Goal: Task Accomplishment & Management: Complete application form

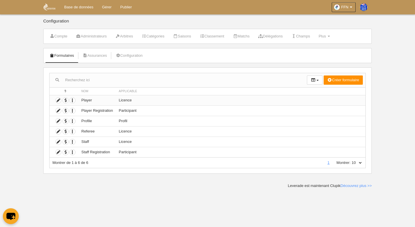
click at [105, 99] on td "Player" at bounding box center [96, 100] width 37 height 10
click at [59, 101] on icon at bounding box center [58, 100] width 5 height 5
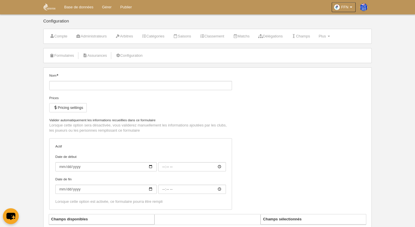
type input "Player"
checkbox input "true"
type input "[DATE]"
type input "00:00"
type input "[DATE]"
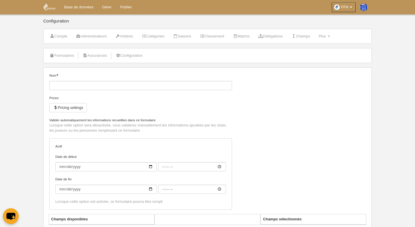
type input "00:00"
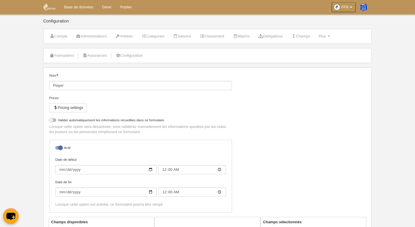
select select "selected"
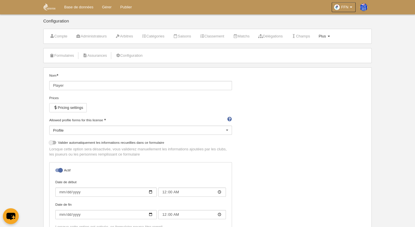
click at [333, 34] on link "Plus Menu" at bounding box center [325, 36] width 18 height 9
click at [311, 45] on ul "Formulaires Positions Règles de numérotation Agenda" at bounding box center [304, 64] width 57 height 40
click at [326, 35] on span "Plus" at bounding box center [322, 36] width 7 height 4
click at [326, 47] on link "Formulaires" at bounding box center [305, 50] width 56 height 9
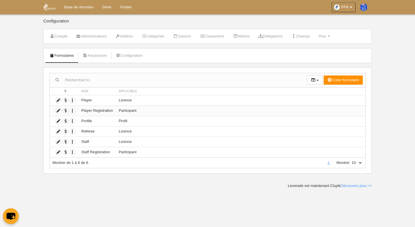
click at [153, 111] on td "Participant" at bounding box center [241, 111] width 250 height 10
click at [61, 110] on icon at bounding box center [58, 110] width 5 height 5
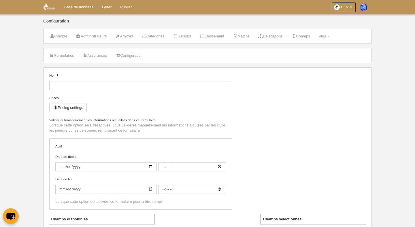
type input "Player Registration"
checkbox input "true"
type input "[DATE]"
type input "00:00"
type input "[DATE]"
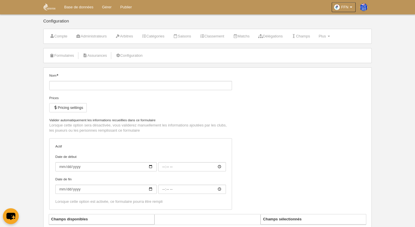
type input "00:00"
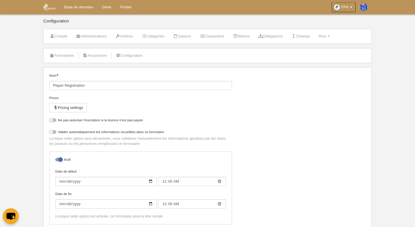
select select "selected"
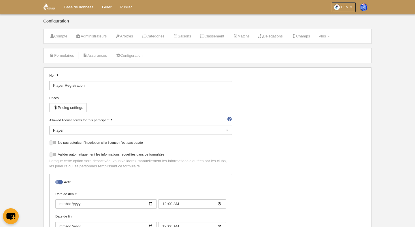
scroll to position [13, 0]
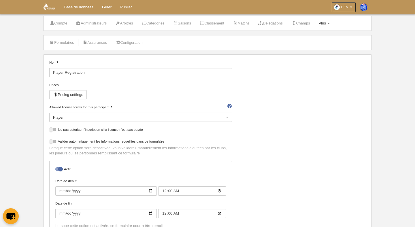
click at [326, 24] on span "Plus" at bounding box center [322, 23] width 7 height 4
click at [314, 42] on link "Positions" at bounding box center [305, 46] width 56 height 9
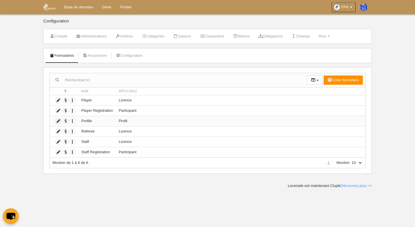
click at [58, 121] on icon at bounding box center [58, 120] width 5 height 5
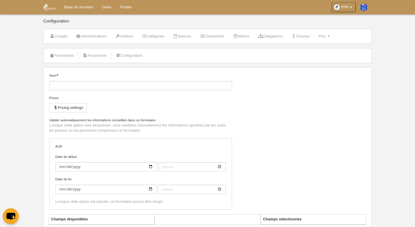
type input "Profile"
checkbox input "true"
type input "[DATE]"
type input "00:00"
type input "[DATE]"
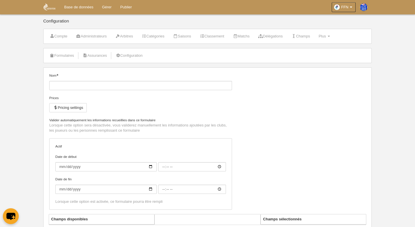
type input "00:00"
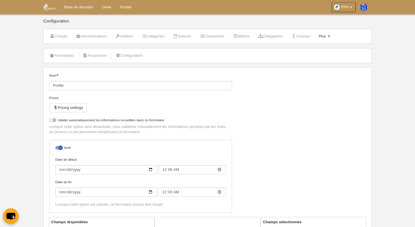
click at [326, 37] on span "Plus" at bounding box center [322, 36] width 7 height 4
click at [322, 49] on link "Formulaires" at bounding box center [305, 50] width 56 height 9
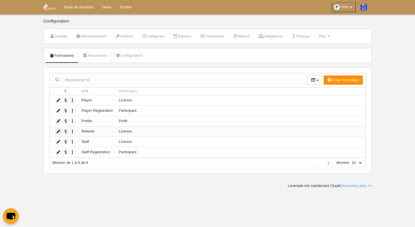
click at [57, 132] on icon at bounding box center [58, 131] width 5 height 5
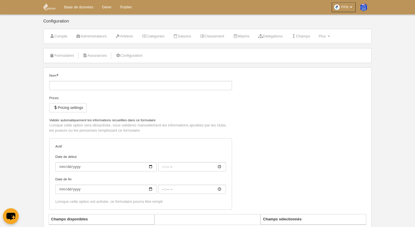
type input "Referee"
checkbox input "true"
type input "2023-09-01"
type input "00:00"
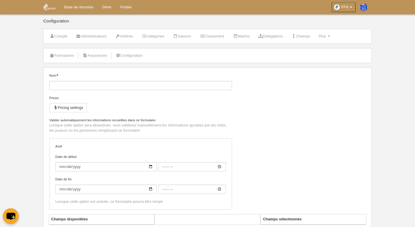
type input "[DATE]"
type input "00:00"
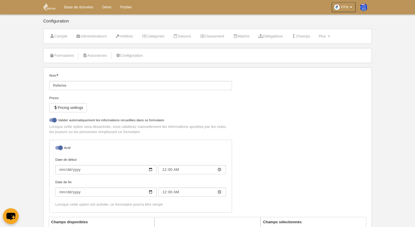
select select "selected"
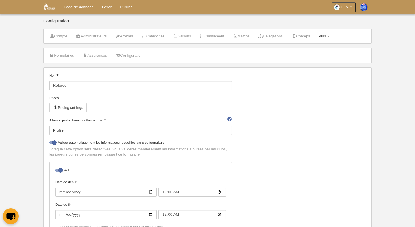
click at [326, 36] on span "Plus" at bounding box center [322, 36] width 7 height 4
click at [311, 53] on link "Formulaires" at bounding box center [305, 50] width 56 height 9
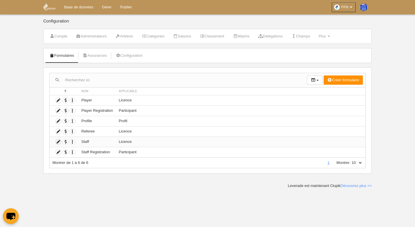
click at [59, 141] on icon at bounding box center [58, 141] width 5 height 5
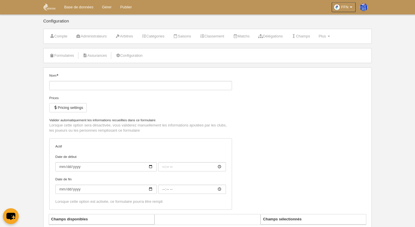
type input "Staff"
checkbox input "true"
type input "[DATE]"
type input "00:00"
type input "[DATE]"
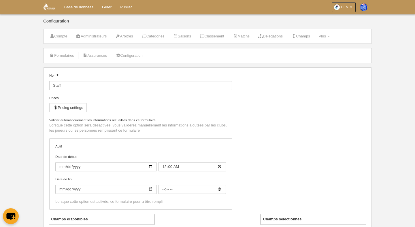
type input "00:00"
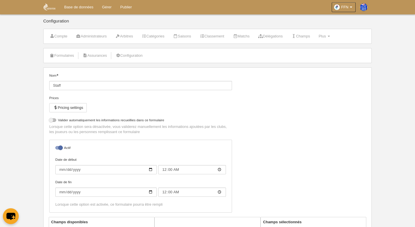
select select "selected"
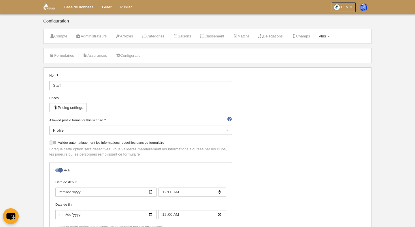
click at [333, 35] on link "Plus Menu" at bounding box center [325, 36] width 18 height 9
click at [301, 50] on link "Formulaires" at bounding box center [305, 50] width 56 height 9
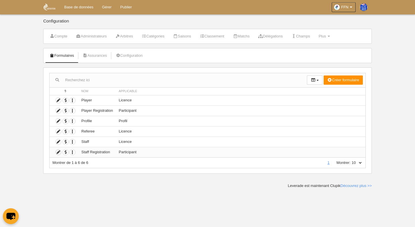
click at [59, 154] on icon at bounding box center [58, 152] width 5 height 5
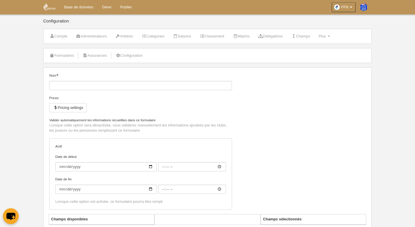
type input "Staff Registration"
checkbox input "true"
type input "[DATE]"
type input "00:00"
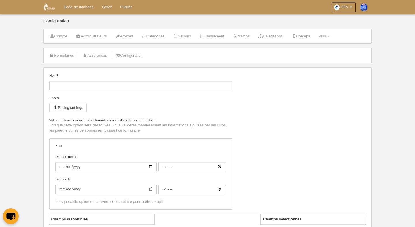
type input "[DATE]"
type input "00:00"
select select "selected"
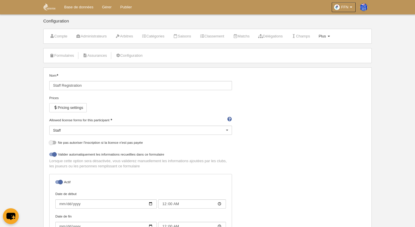
click at [326, 35] on span "Plus" at bounding box center [322, 36] width 7 height 4
click at [308, 49] on link "Formulaires" at bounding box center [305, 50] width 56 height 9
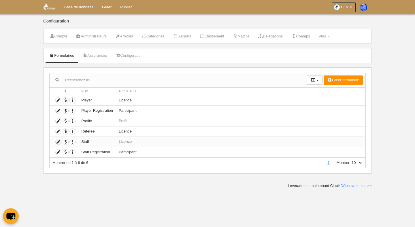
click at [58, 141] on icon at bounding box center [58, 141] width 5 height 5
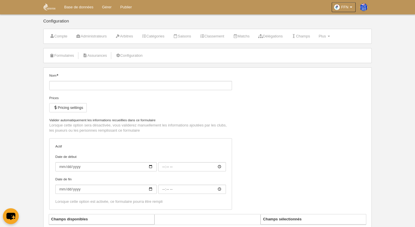
type input "Staff"
checkbox input "true"
type input "[DATE]"
type input "00:00"
type input "[DATE]"
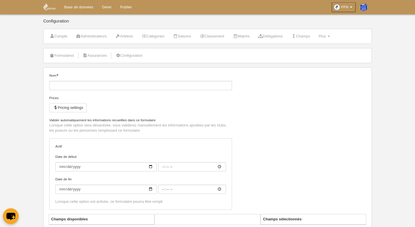
type input "00:00"
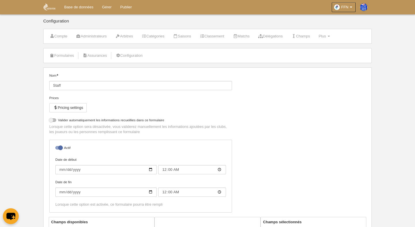
select select "selected"
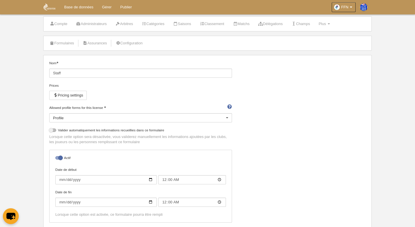
scroll to position [13, 0]
click at [326, 25] on span "Plus" at bounding box center [322, 23] width 7 height 4
click at [311, 37] on link "Formulaires" at bounding box center [305, 37] width 56 height 9
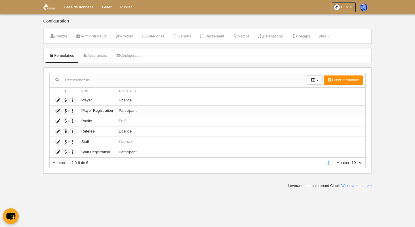
click at [59, 110] on icon at bounding box center [58, 110] width 5 height 5
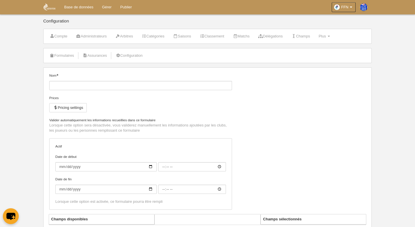
type input "Player Registration"
checkbox input "true"
type input "[DATE]"
type input "00:00"
type input "[DATE]"
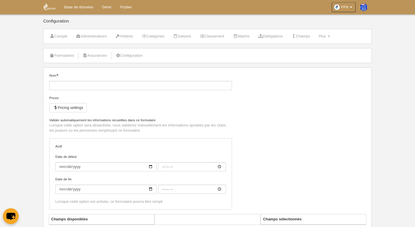
type input "00:00"
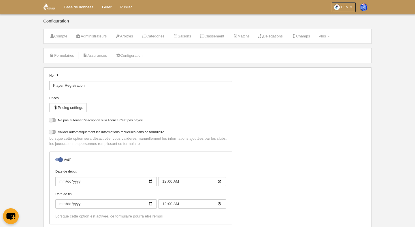
select select "selected"
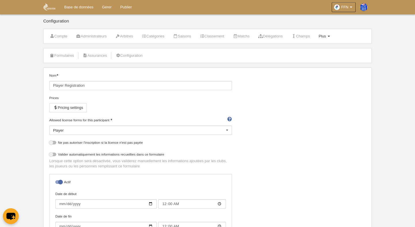
click at [332, 33] on link "Plus Menu" at bounding box center [325, 36] width 18 height 9
click at [321, 50] on link "Formulaires" at bounding box center [305, 50] width 56 height 9
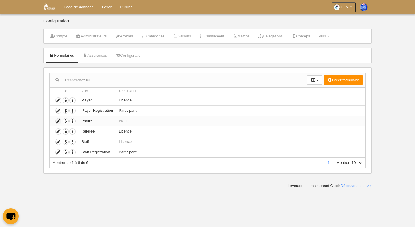
click at [59, 121] on icon at bounding box center [58, 120] width 5 height 5
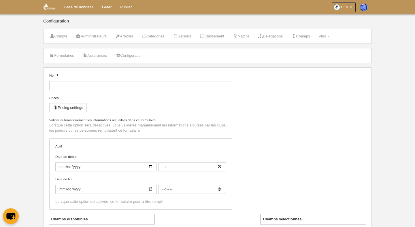
type input "Profile"
checkbox input "true"
type input "[DATE]"
type input "00:00"
type input "[DATE]"
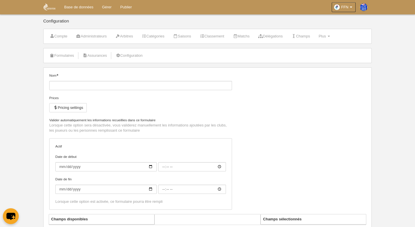
type input "00:00"
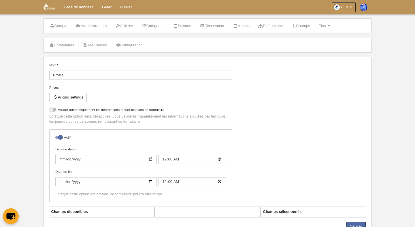
scroll to position [11, 0]
click at [326, 24] on span "Plus" at bounding box center [322, 25] width 7 height 4
click at [302, 39] on link "Formulaires" at bounding box center [305, 39] width 56 height 9
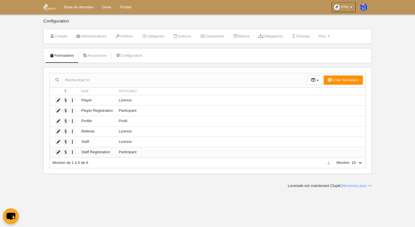
click at [58, 154] on icon at bounding box center [58, 152] width 5 height 5
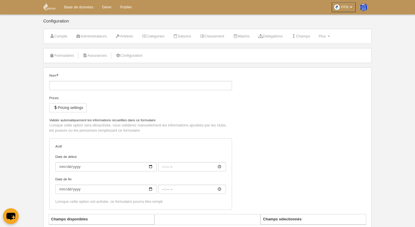
type input "Staff Registration"
checkbox input "true"
type input "[DATE]"
type input "00:00"
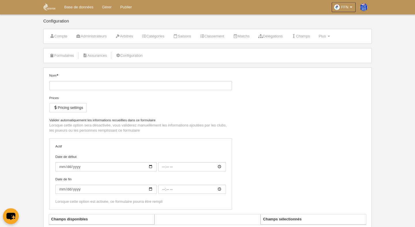
type input "[DATE]"
type input "00:00"
select select "selected"
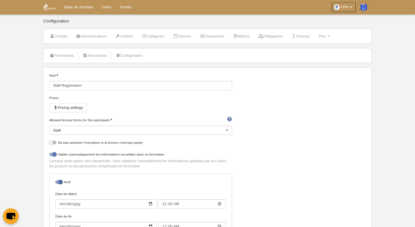
click at [54, 155] on div at bounding box center [52, 154] width 7 height 3
click at [53, 155] on input "checkbox" at bounding box center [52, 156] width 4 height 4
checkbox input "false"
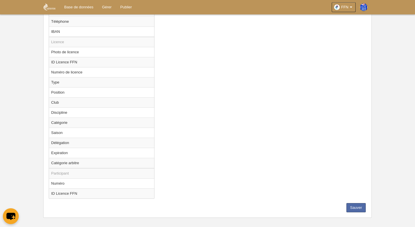
scroll to position [412, 0]
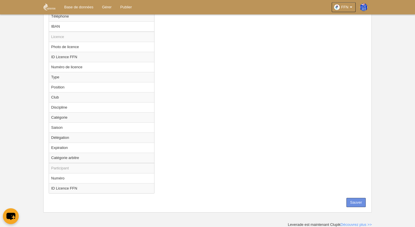
click at [359, 201] on button "Sauver" at bounding box center [356, 202] width 19 height 9
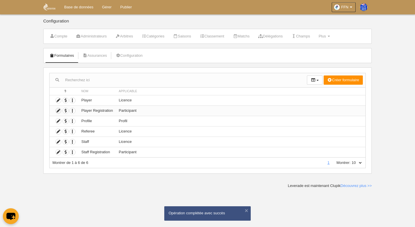
click at [56, 113] on icon at bounding box center [58, 110] width 5 height 5
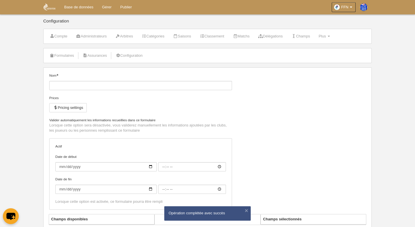
type input "Player Registration"
checkbox input "true"
type input "[DATE]"
type input "00:00"
type input "[DATE]"
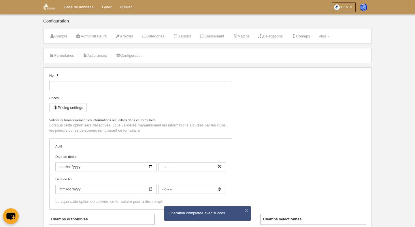
type input "00:00"
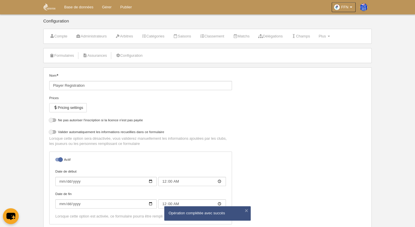
select select "selected"
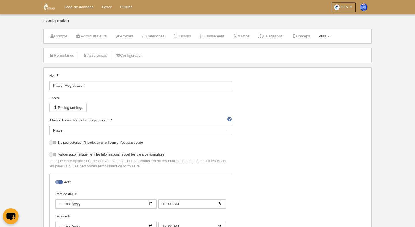
click at [333, 35] on link "Plus Menu" at bounding box center [325, 36] width 18 height 9
click at [327, 54] on link "Formulaires" at bounding box center [305, 50] width 56 height 9
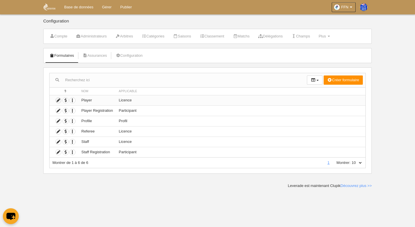
click at [59, 101] on icon at bounding box center [58, 100] width 5 height 5
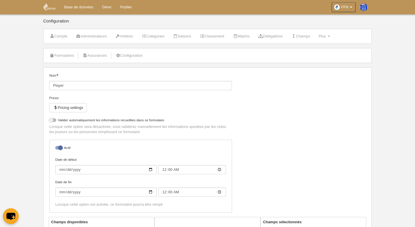
select select "selected"
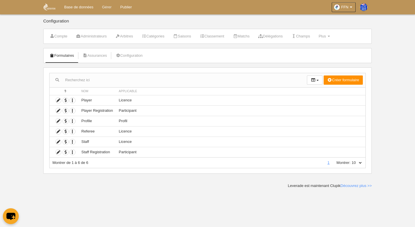
click at [107, 9] on link "Gérer" at bounding box center [107, 7] width 18 height 14
